Goal: Information Seeking & Learning: Find specific fact

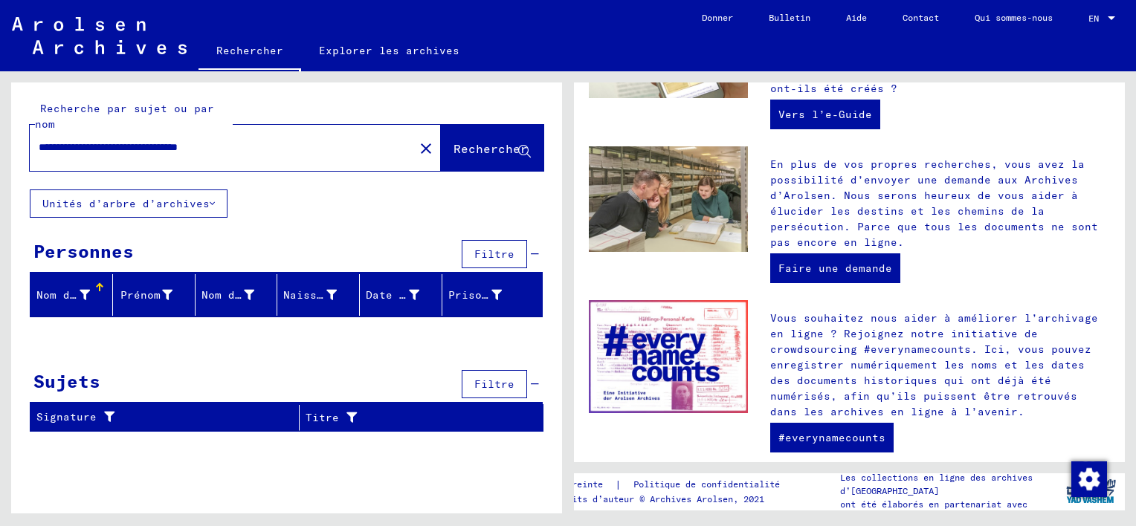
scroll to position [581, 0]
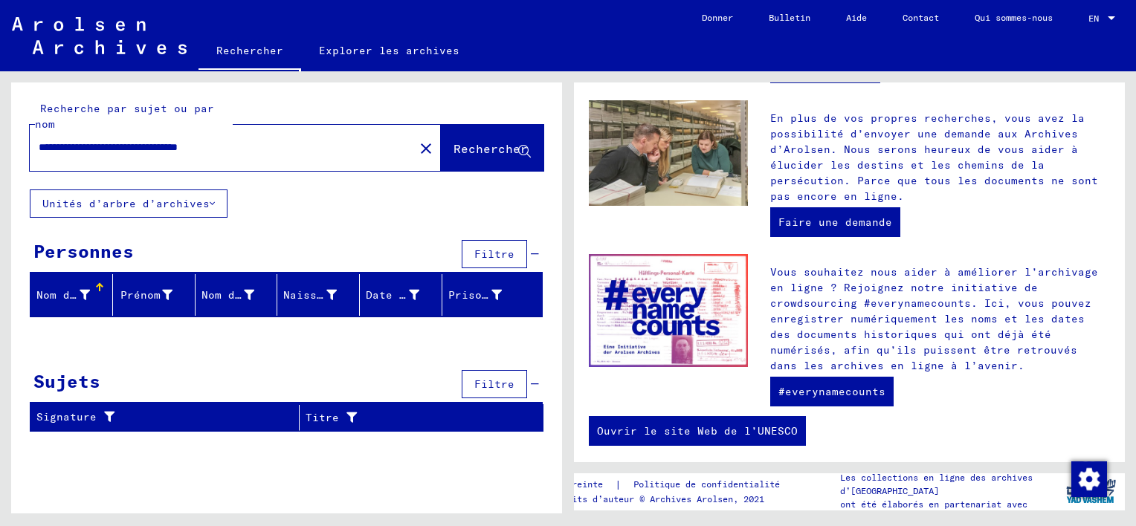
click at [519, 148] on icon at bounding box center [524, 152] width 13 height 13
click at [101, 286] on div at bounding box center [101, 285] width 4 height 4
drag, startPoint x: 570, startPoint y: 181, endPoint x: 577, endPoint y: 236, distance: 54.7
click at [577, 236] on div "Bienvenue dans l’archive en ligne ! Les archives d’Arolsen sont un centre inter…" at bounding box center [853, 292] width 568 height 442
drag, startPoint x: 416, startPoint y: 476, endPoint x: 422, endPoint y: 463, distance: 14.0
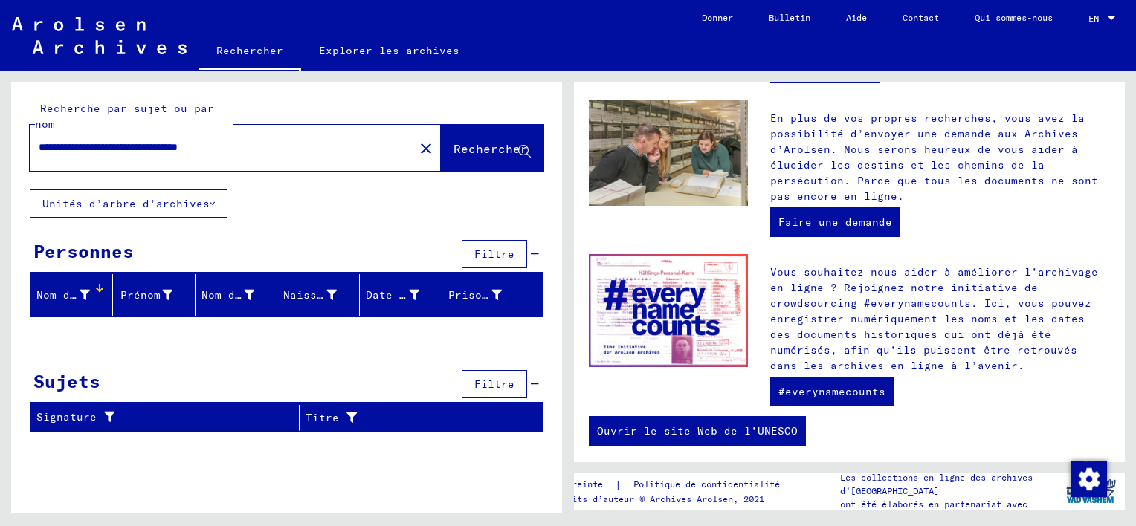
click at [416, 475] on div "**********" at bounding box center [286, 304] width 551 height 442
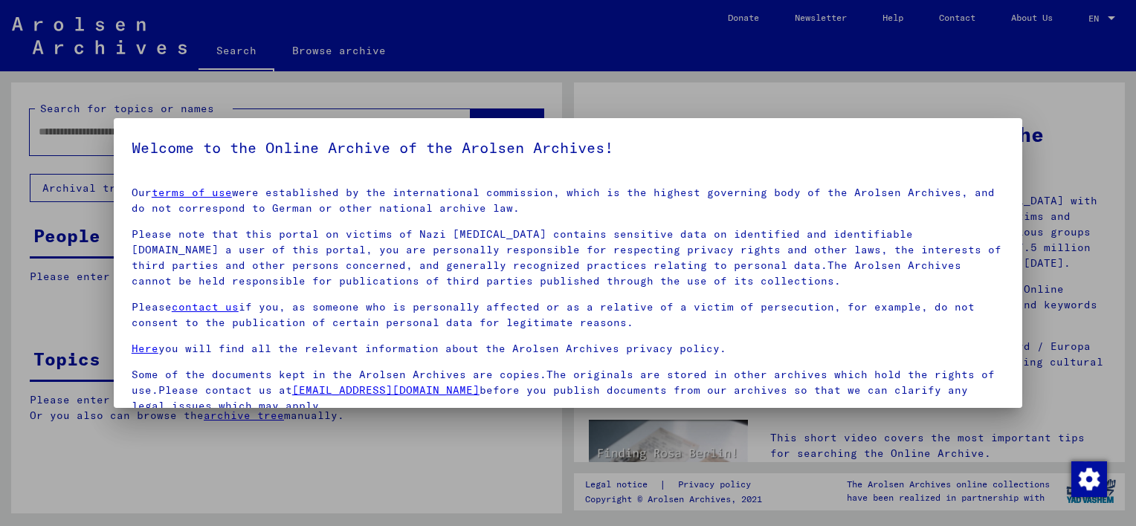
click at [92, 219] on div at bounding box center [568, 263] width 1136 height 526
click at [91, 218] on div at bounding box center [568, 263] width 1136 height 526
click at [613, 98] on div at bounding box center [568, 263] width 1136 height 526
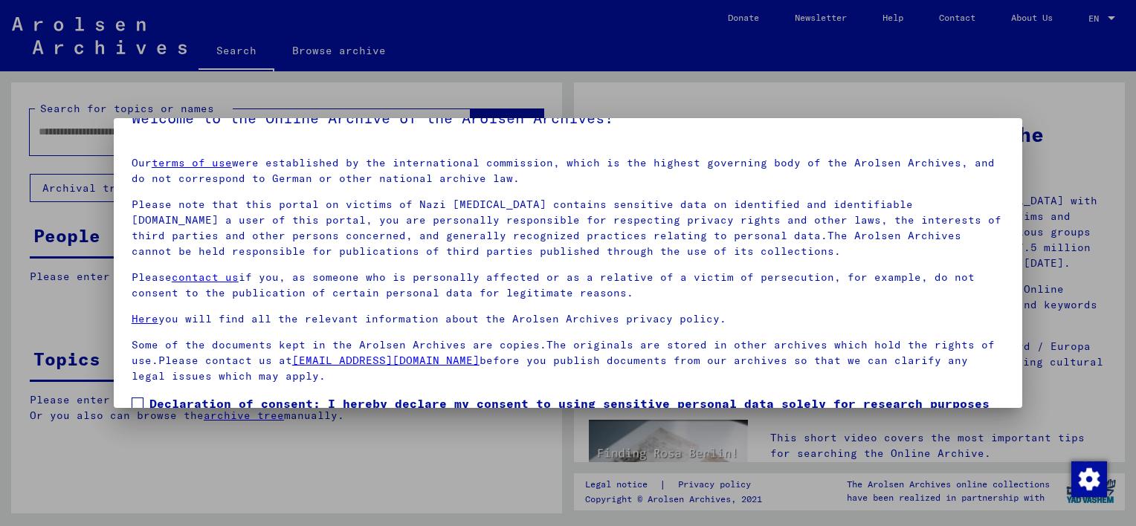
scroll to position [123, 0]
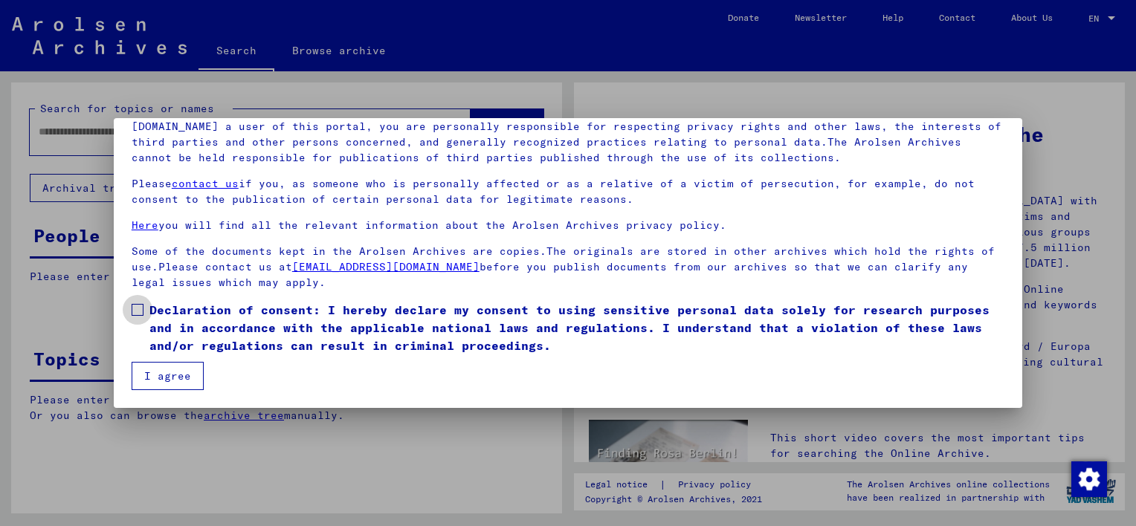
drag, startPoint x: 139, startPoint y: 307, endPoint x: 152, endPoint y: 318, distance: 16.9
click at [140, 307] on span at bounding box center [138, 310] width 12 height 12
click at [167, 366] on button "I agree" at bounding box center [168, 376] width 72 height 28
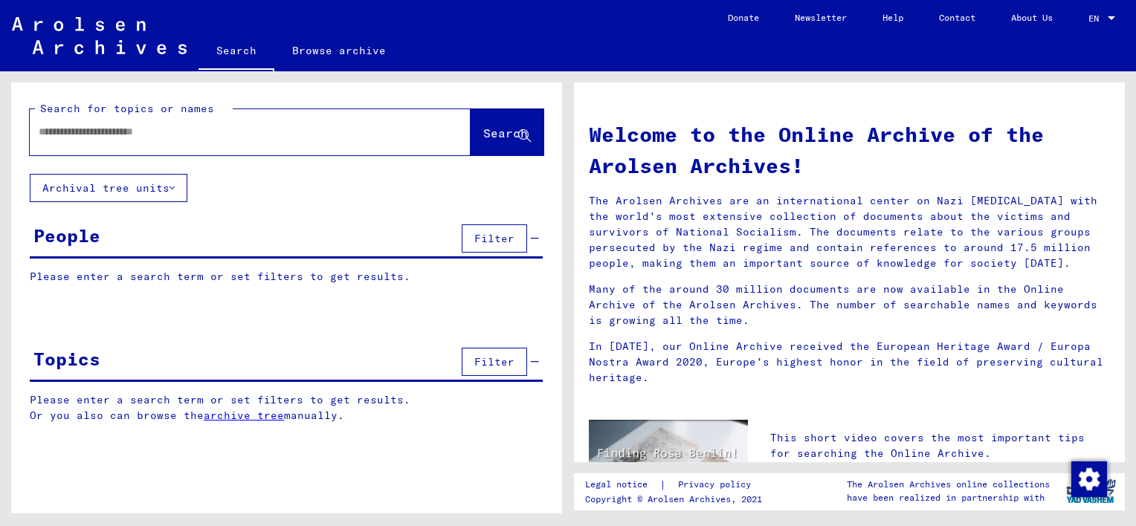
click at [482, 235] on span "Filter" at bounding box center [494, 238] width 40 height 13
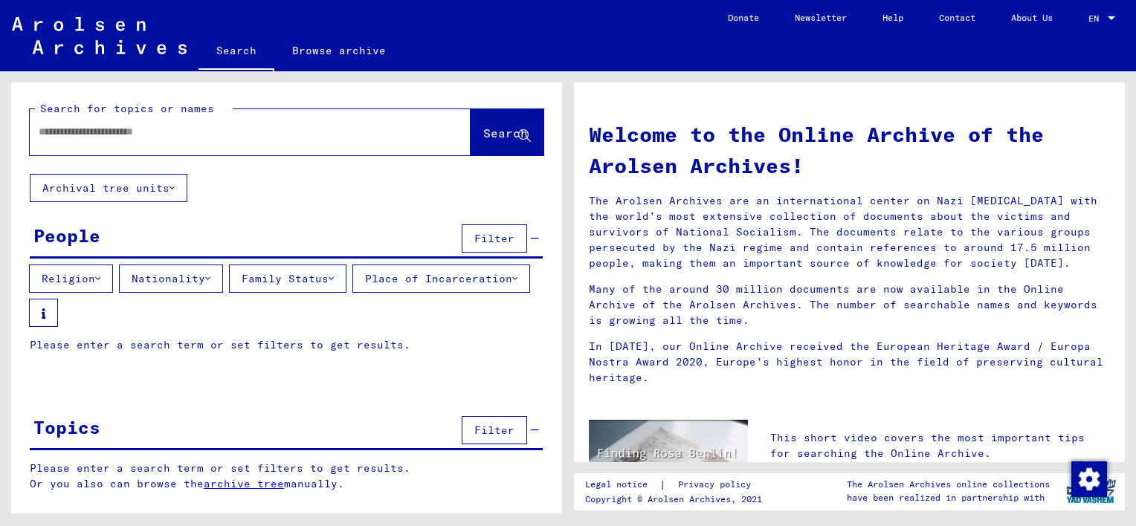
click at [352, 293] on button "Place of Incarceration" at bounding box center [441, 279] width 178 height 28
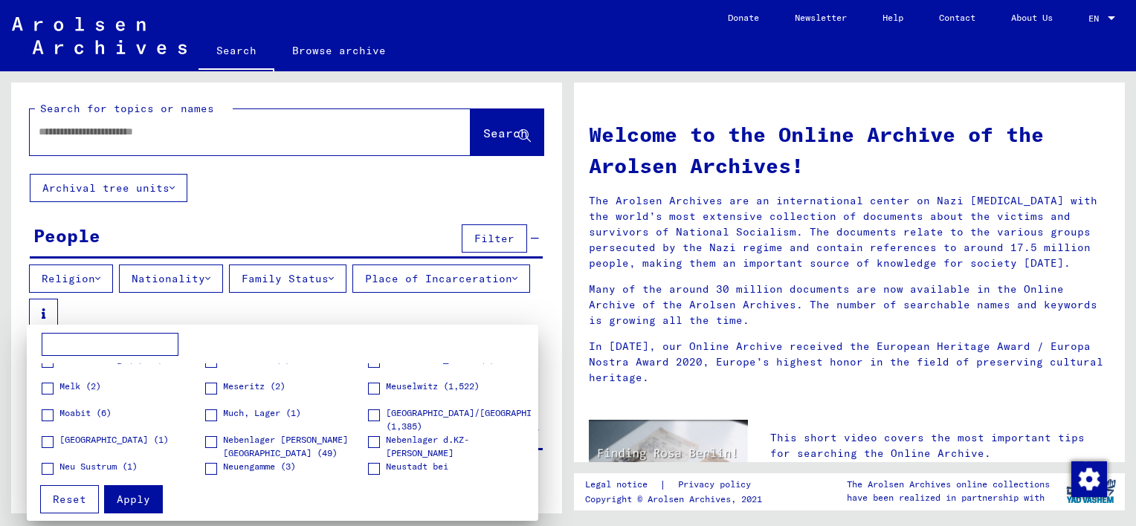
scroll to position [2744, 0]
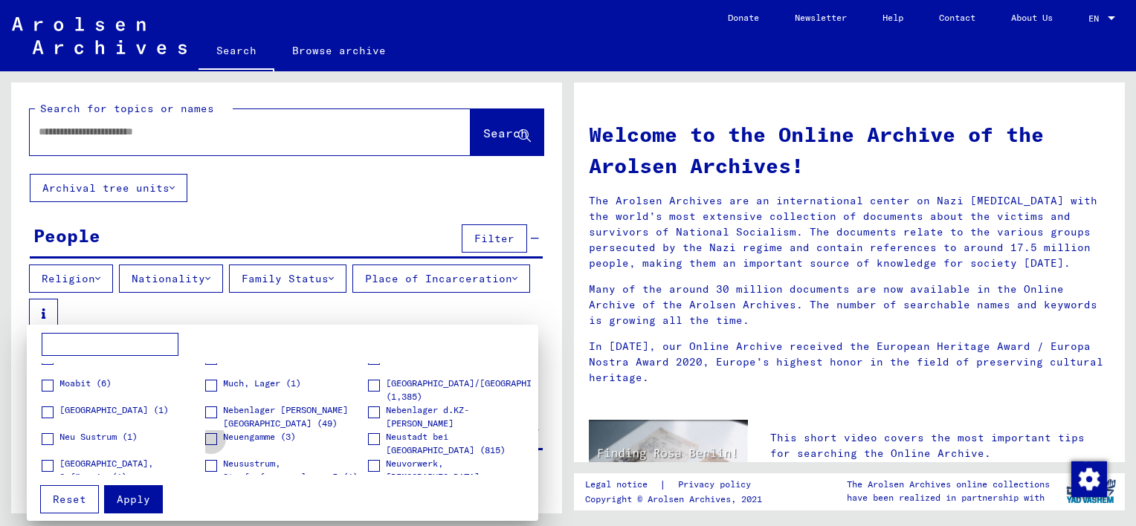
click at [269, 433] on span "Neuengamme (3)" at bounding box center [259, 437] width 73 height 13
click at [261, 482] on div "Apply Reset" at bounding box center [282, 494] width 497 height 39
click at [368, 436] on span at bounding box center [374, 439] width 12 height 12
click at [131, 342] on input at bounding box center [110, 345] width 137 height 24
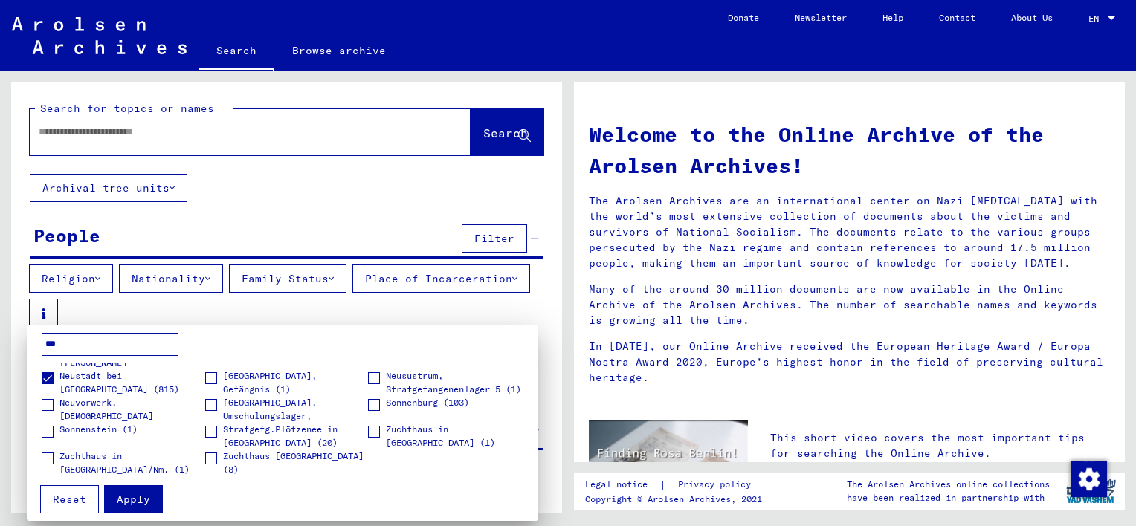
scroll to position [0, 0]
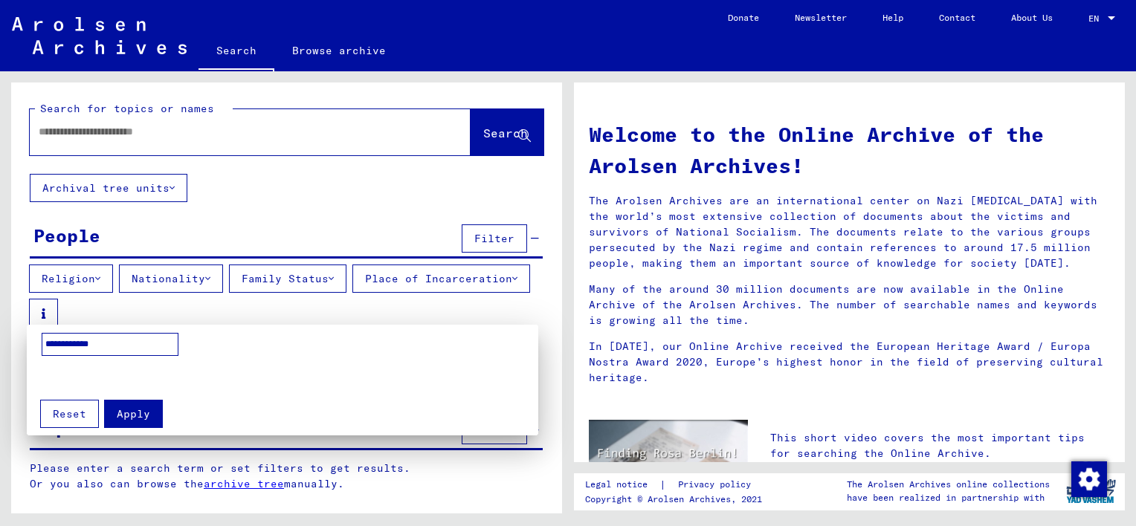
type input "**********"
click at [181, 367] on mat-grid-list at bounding box center [286, 377] width 489 height 26
click at [128, 413] on span "Apply" at bounding box center [133, 413] width 33 height 13
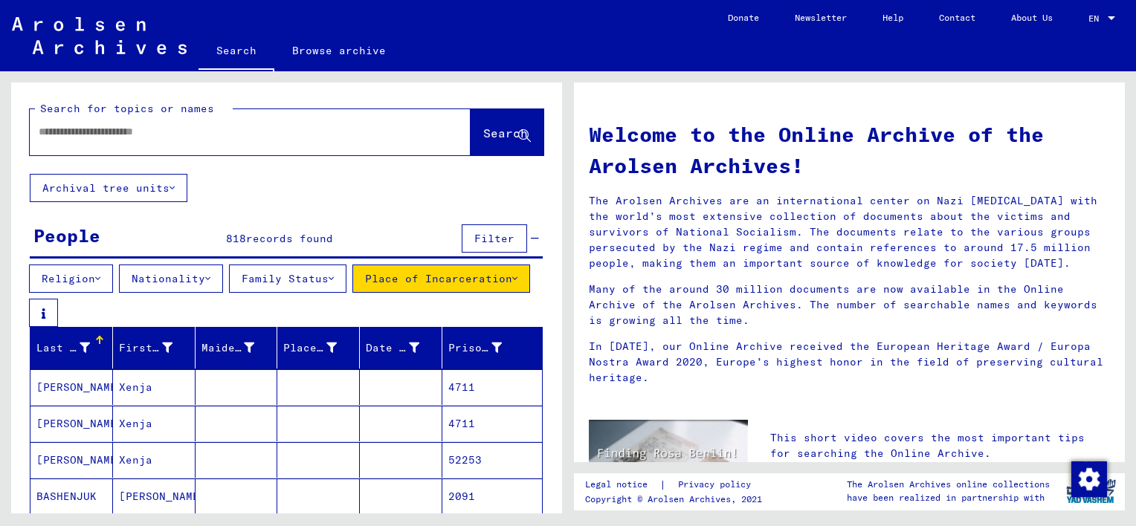
click at [190, 271] on button "Nationality" at bounding box center [171, 279] width 104 height 28
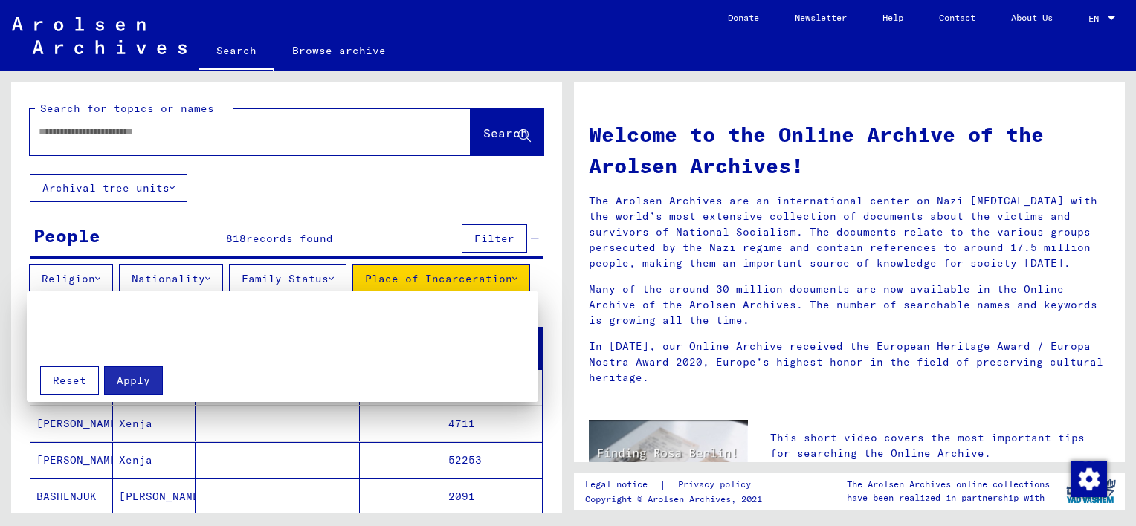
click at [119, 300] on input at bounding box center [110, 311] width 137 height 24
type input "*********"
click at [131, 387] on button "Apply" at bounding box center [133, 381] width 59 height 28
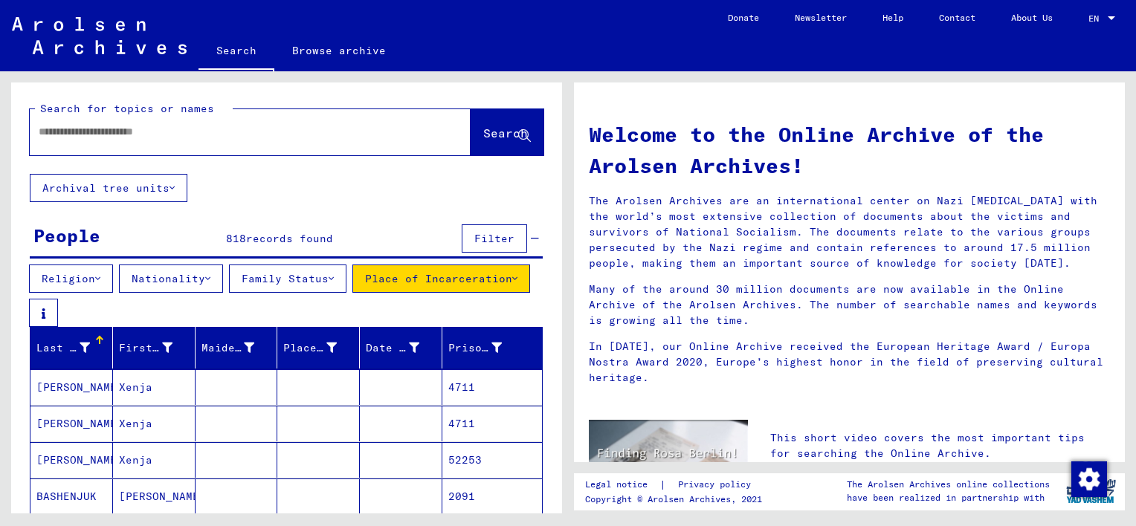
click at [210, 129] on input "text" at bounding box center [232, 132] width 387 height 16
type input "**********"
click at [483, 137] on span "Search" at bounding box center [505, 133] width 45 height 15
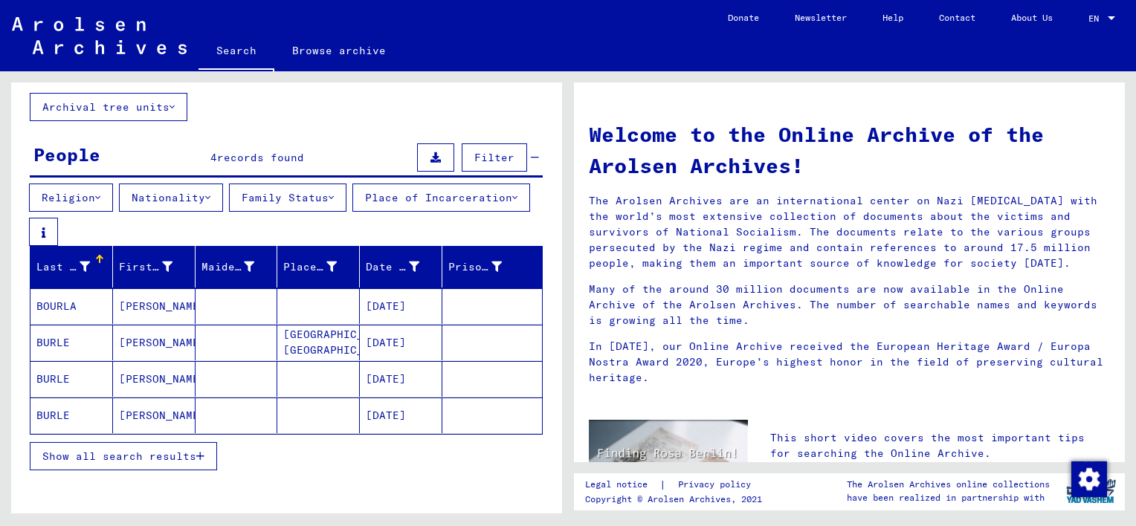
scroll to position [88, 0]
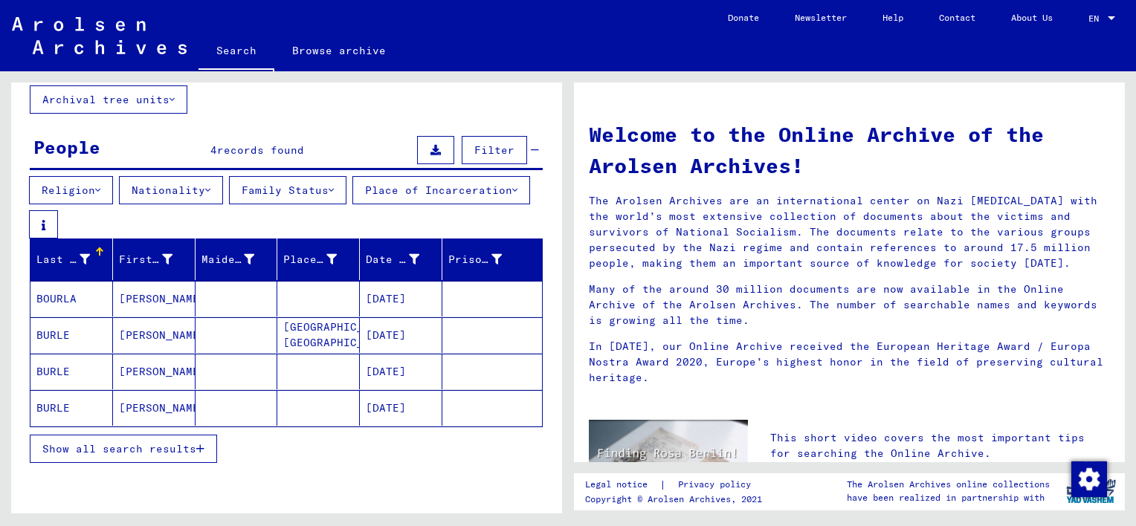
click at [50, 338] on mat-cell "BURLE" at bounding box center [71, 335] width 83 height 36
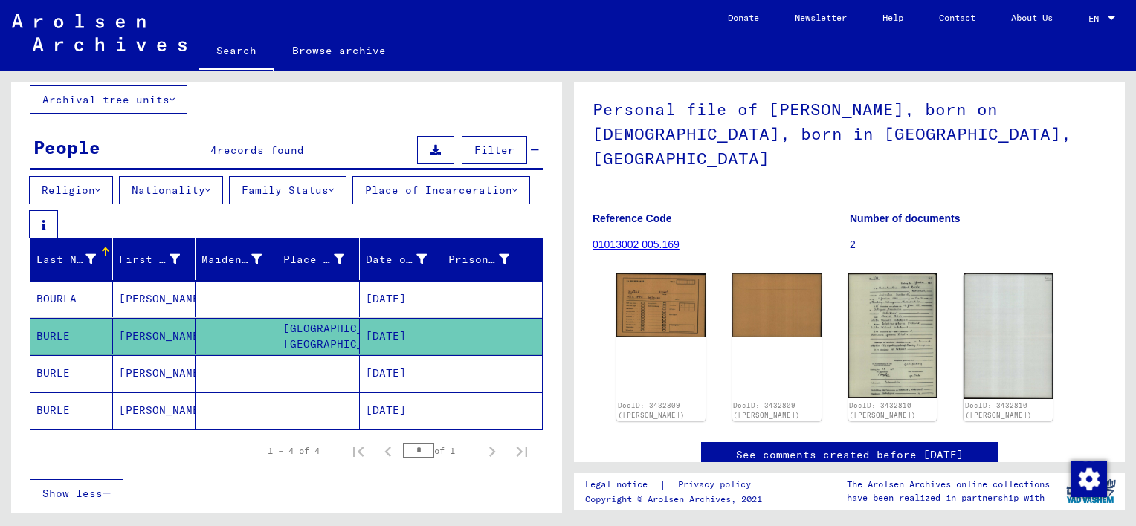
scroll to position [89, 0]
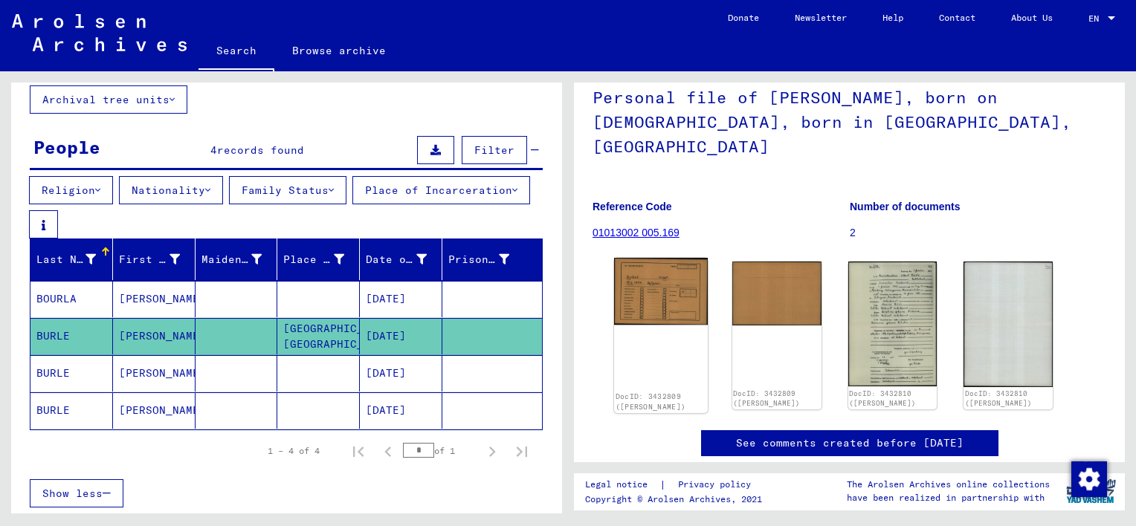
click at [648, 292] on img at bounding box center [661, 291] width 94 height 67
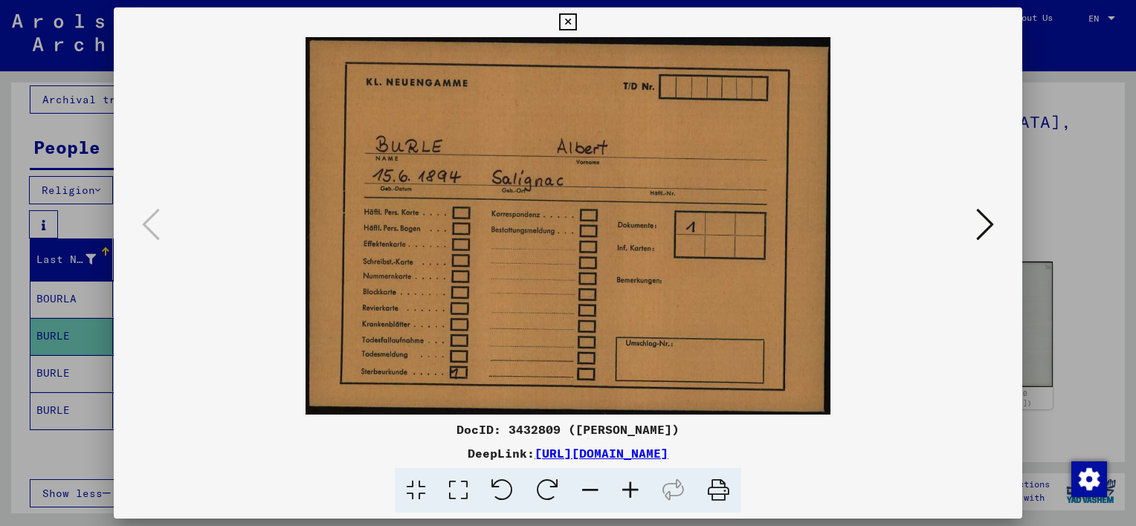
click at [648, 292] on img at bounding box center [567, 226] width 807 height 378
click at [913, 247] on img at bounding box center [567, 226] width 807 height 378
click at [993, 225] on icon at bounding box center [985, 225] width 18 height 36
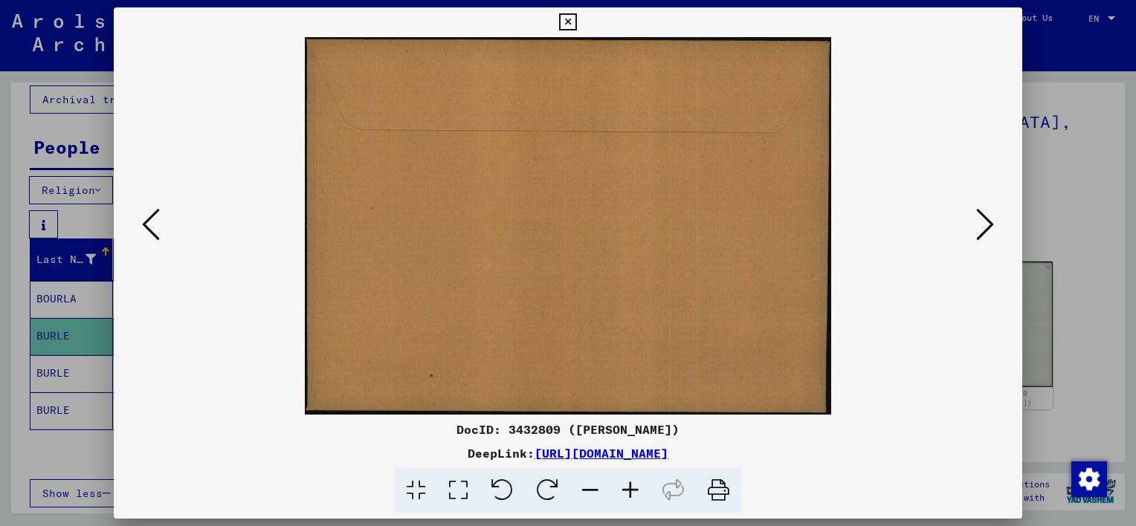
click at [993, 223] on icon at bounding box center [985, 225] width 18 height 36
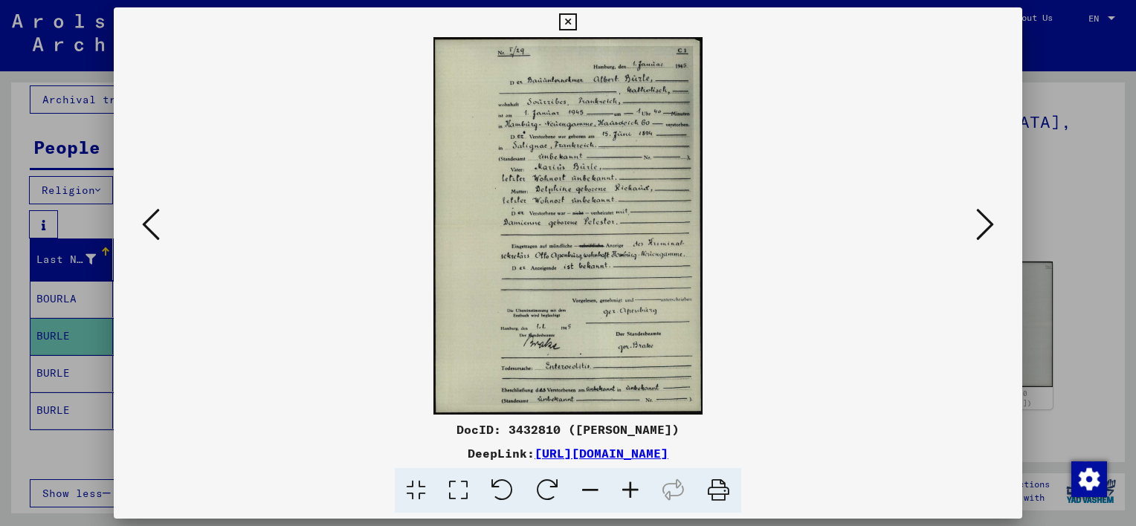
click at [993, 223] on icon at bounding box center [985, 225] width 18 height 36
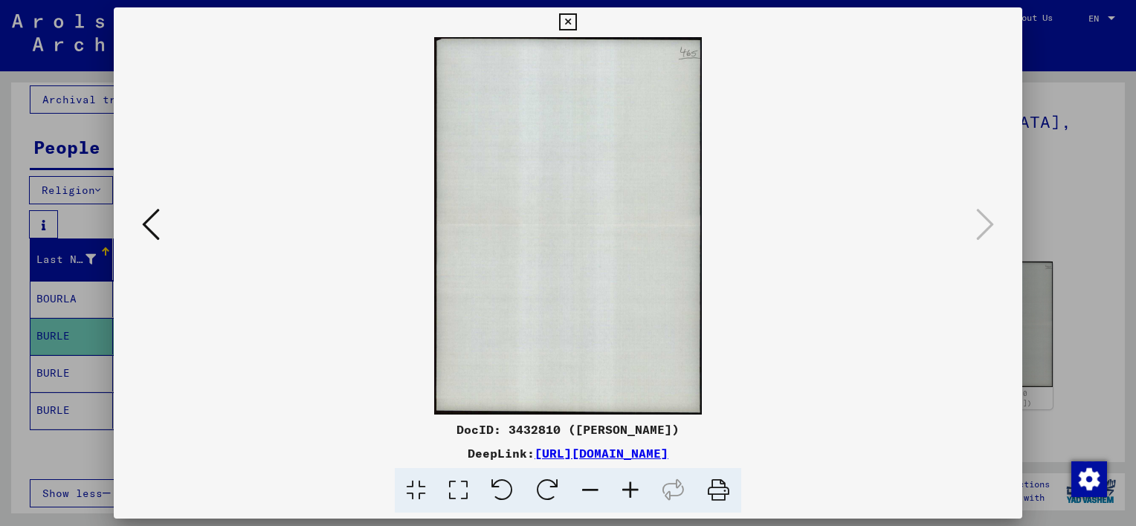
click at [668, 454] on link "[URL][DOMAIN_NAME]" at bounding box center [602, 453] width 134 height 15
